Goal: Transaction & Acquisition: Purchase product/service

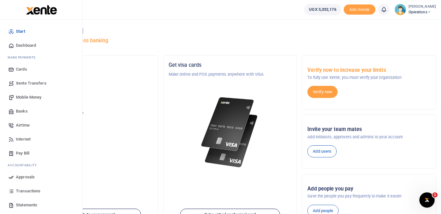
click at [38, 98] on span "Mobile Money" at bounding box center [28, 97] width 25 height 6
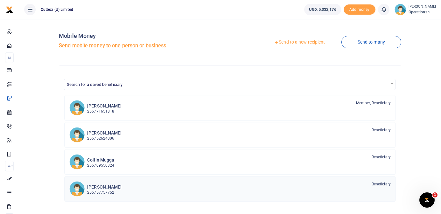
click at [109, 189] on h6 "[PERSON_NAME]" at bounding box center [104, 186] width 34 height 5
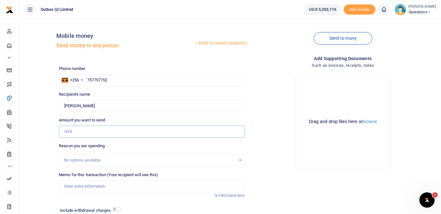
click at [97, 132] on input "Amount you want to send" at bounding box center [152, 132] width 186 height 12
type input "20,000"
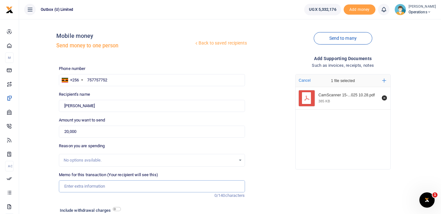
click at [117, 186] on input "Memo for this transaction (Your recipient will see this)" at bounding box center [152, 186] width 186 height 12
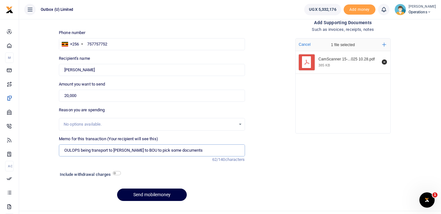
scroll to position [49, 0]
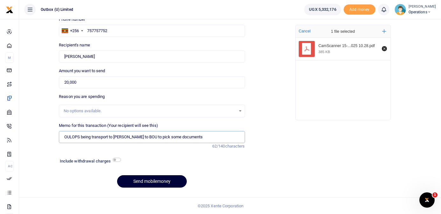
type input "OULOPS being transport to Thomas to BOU to pick some documents"
click at [142, 182] on button "Send mobilemoney" at bounding box center [152, 181] width 70 height 12
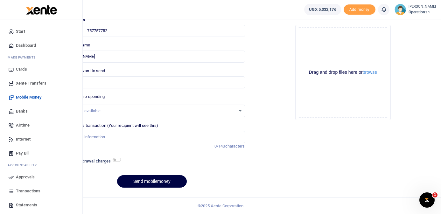
click at [29, 44] on span "Dashboard" at bounding box center [26, 45] width 20 height 6
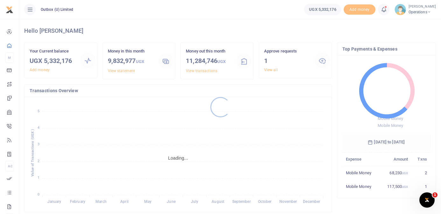
scroll to position [0, 0]
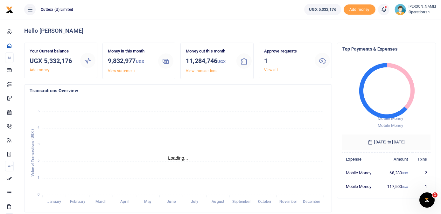
click at [273, 71] on link "View all" at bounding box center [271, 70] width 14 height 4
click at [273, 70] on link "View all" at bounding box center [271, 70] width 14 height 4
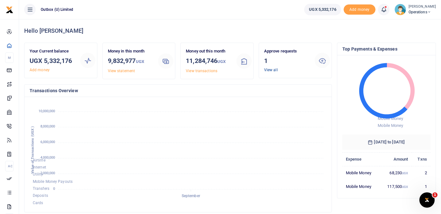
click at [273, 69] on link "View all" at bounding box center [271, 70] width 14 height 4
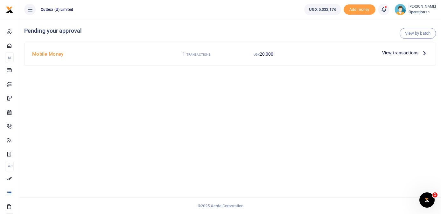
click at [422, 53] on icon at bounding box center [424, 52] width 7 height 7
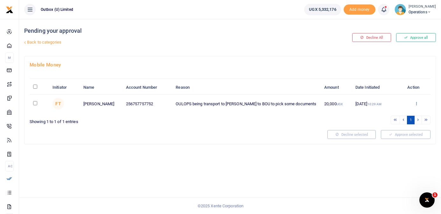
click at [415, 104] on icon at bounding box center [416, 103] width 4 height 4
click at [397, 116] on link "Approve" at bounding box center [393, 114] width 50 height 9
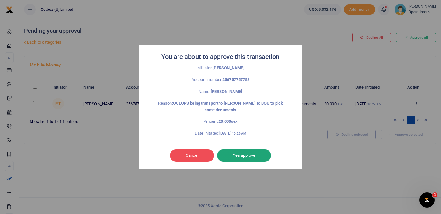
click at [258, 155] on button "Yes approve" at bounding box center [244, 155] width 54 height 12
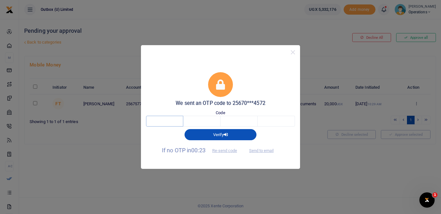
click at [167, 122] on input "text" at bounding box center [164, 121] width 37 height 11
type input "1"
type input "4"
type input "0"
type input "6"
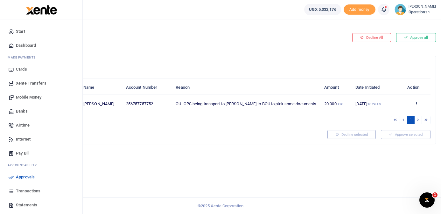
click at [31, 45] on span "Dashboard" at bounding box center [26, 45] width 20 height 6
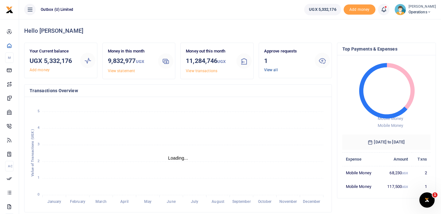
click at [272, 69] on link "View all" at bounding box center [271, 70] width 14 height 4
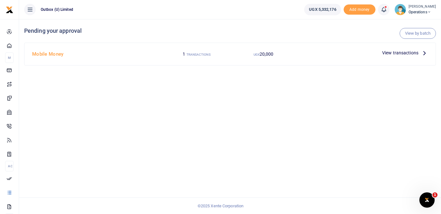
click at [420, 54] on p "View transactions" at bounding box center [405, 52] width 46 height 7
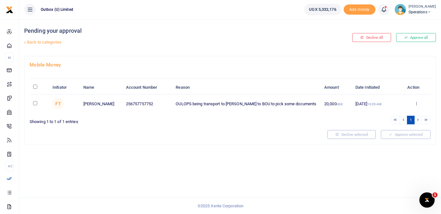
click at [418, 104] on div "Approve Decline Details" at bounding box center [415, 104] width 21 height 6
click at [417, 103] on icon at bounding box center [416, 103] width 4 height 4
click at [397, 113] on link "Approve" at bounding box center [393, 114] width 50 height 9
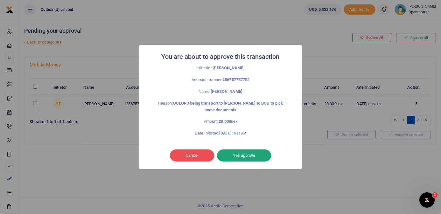
click at [254, 155] on button "Yes approve" at bounding box center [244, 155] width 54 height 12
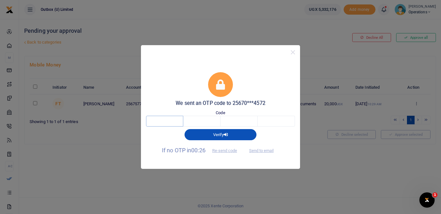
click at [174, 123] on input "text" at bounding box center [164, 121] width 37 height 11
type input "4"
type input "0"
type input "3"
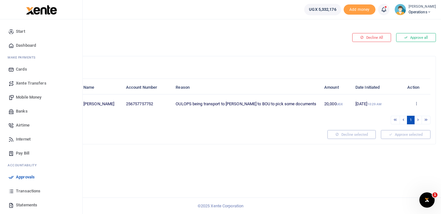
click at [30, 47] on span "Dashboard" at bounding box center [26, 45] width 20 height 6
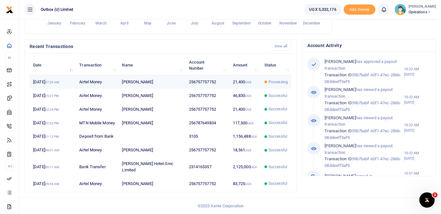
scroll to position [0, 0]
click at [224, 75] on td "256757757752" at bounding box center [207, 82] width 44 height 14
click at [168, 78] on td "[PERSON_NAME]" at bounding box center [151, 82] width 67 height 14
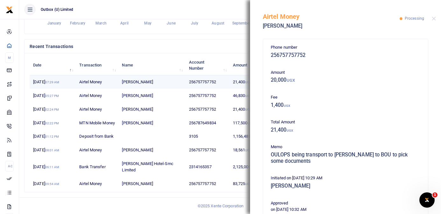
scroll to position [0, 0]
